Goal: Task Accomplishment & Management: Use online tool/utility

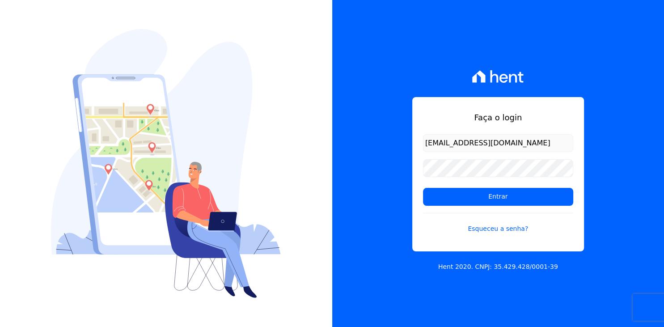
click at [495, 201] on input "Entrar" at bounding box center [498, 197] width 150 height 18
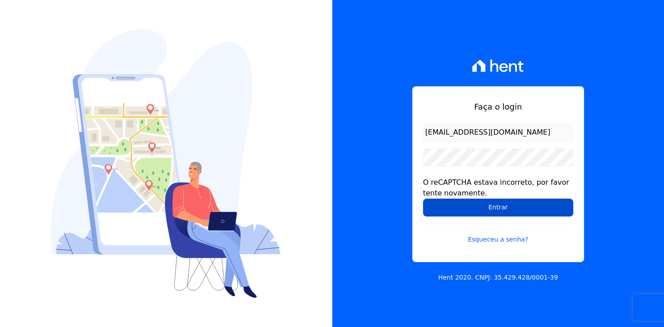
click at [485, 207] on input "Entrar" at bounding box center [498, 208] width 150 height 18
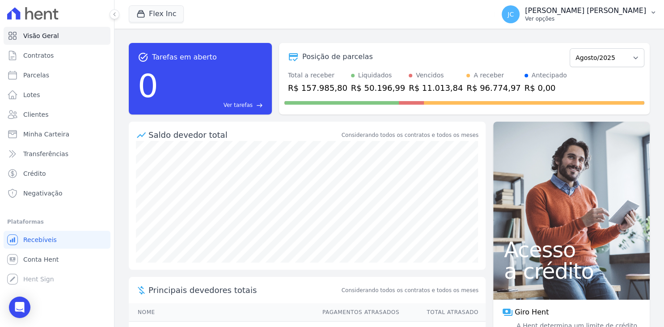
click at [622, 17] on p "Ver opções" at bounding box center [585, 18] width 121 height 7
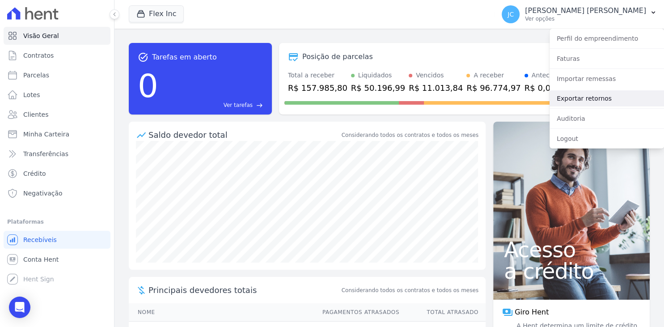
click at [578, 103] on link "Exportar retornos" at bounding box center [607, 98] width 114 height 16
